Goal: Transaction & Acquisition: Subscribe to service/newsletter

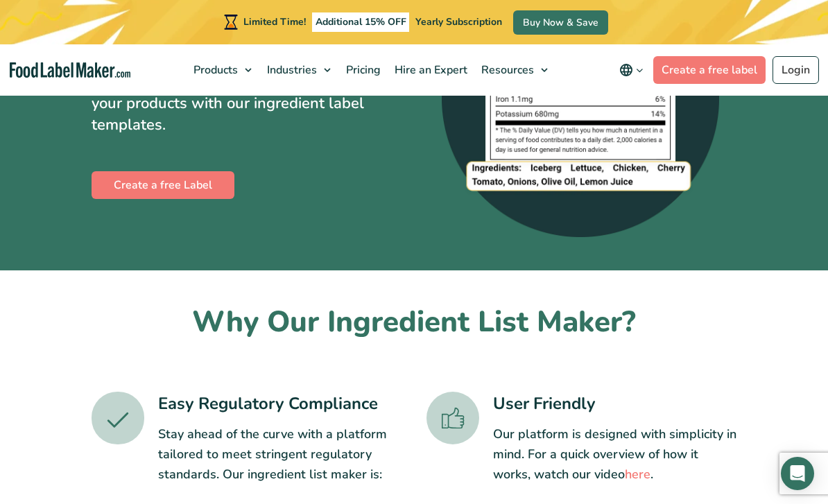
scroll to position [207, 0]
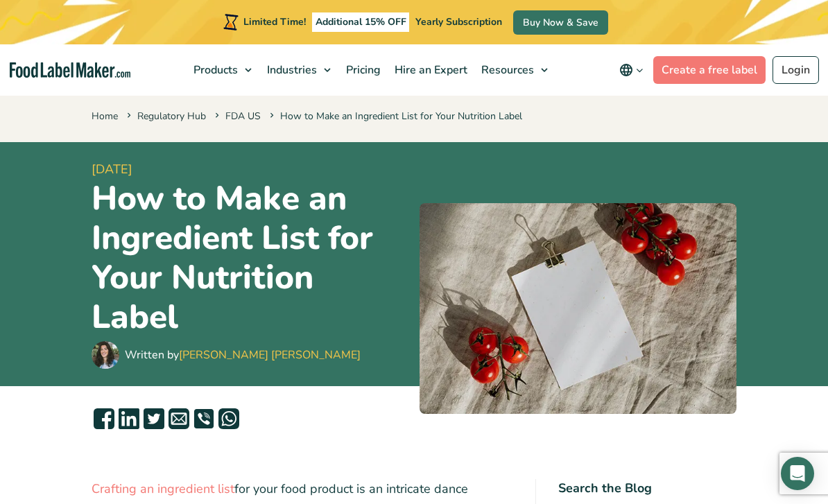
click at [710, 68] on link "Create a free label" at bounding box center [709, 70] width 112 height 28
